Goal: Find specific page/section: Find specific page/section

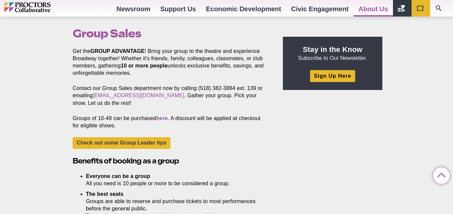
scroll to position [201, 0]
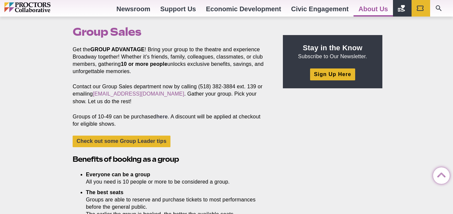
click at [163, 120] on link "here" at bounding box center [161, 117] width 11 height 6
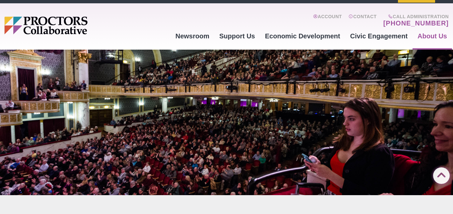
scroll to position [0, 0]
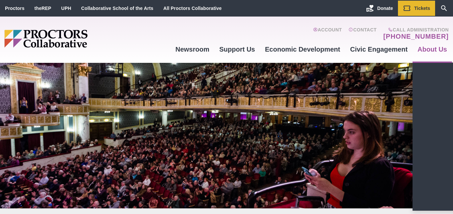
click at [434, 53] on link "About Us" at bounding box center [431, 49] width 39 height 18
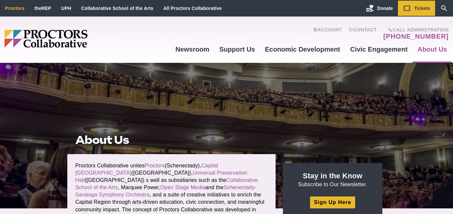
click at [20, 7] on link "Proctors" at bounding box center [15, 8] width 20 height 5
